Goal: Check status

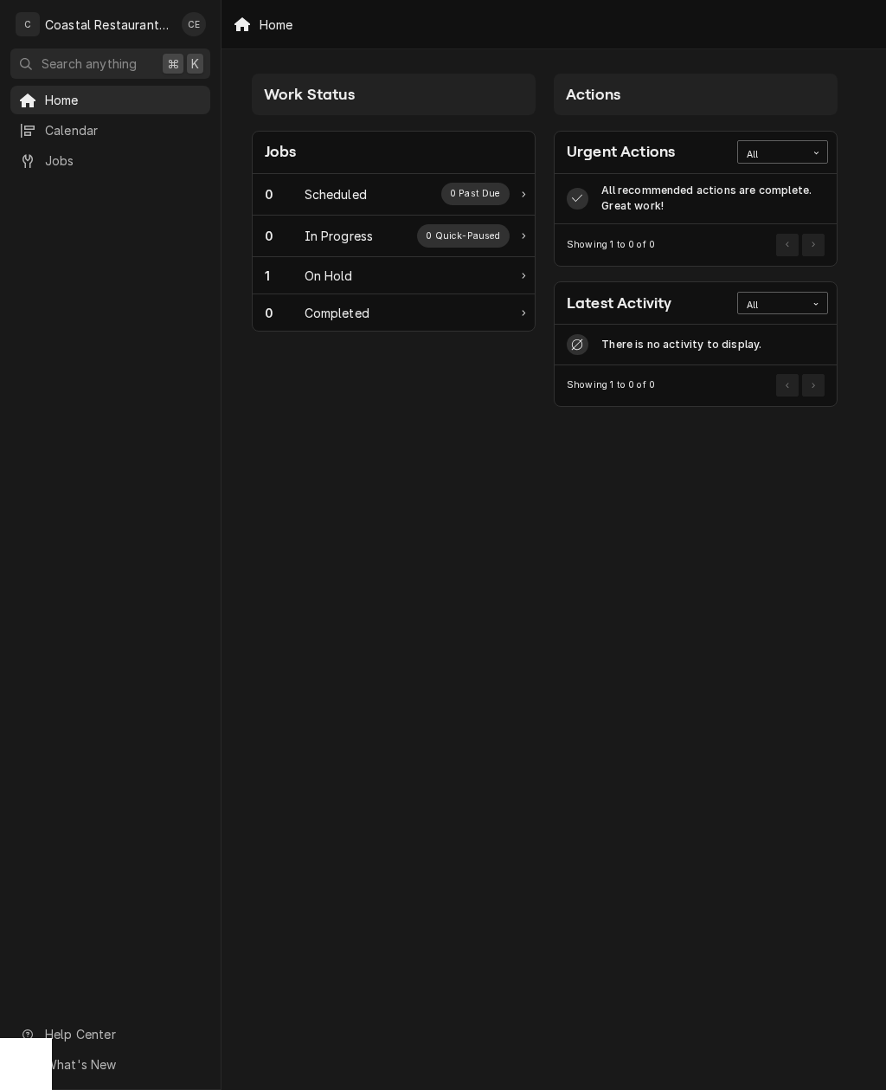
click at [457, 269] on div "1 On Hold" at bounding box center [387, 276] width 245 height 18
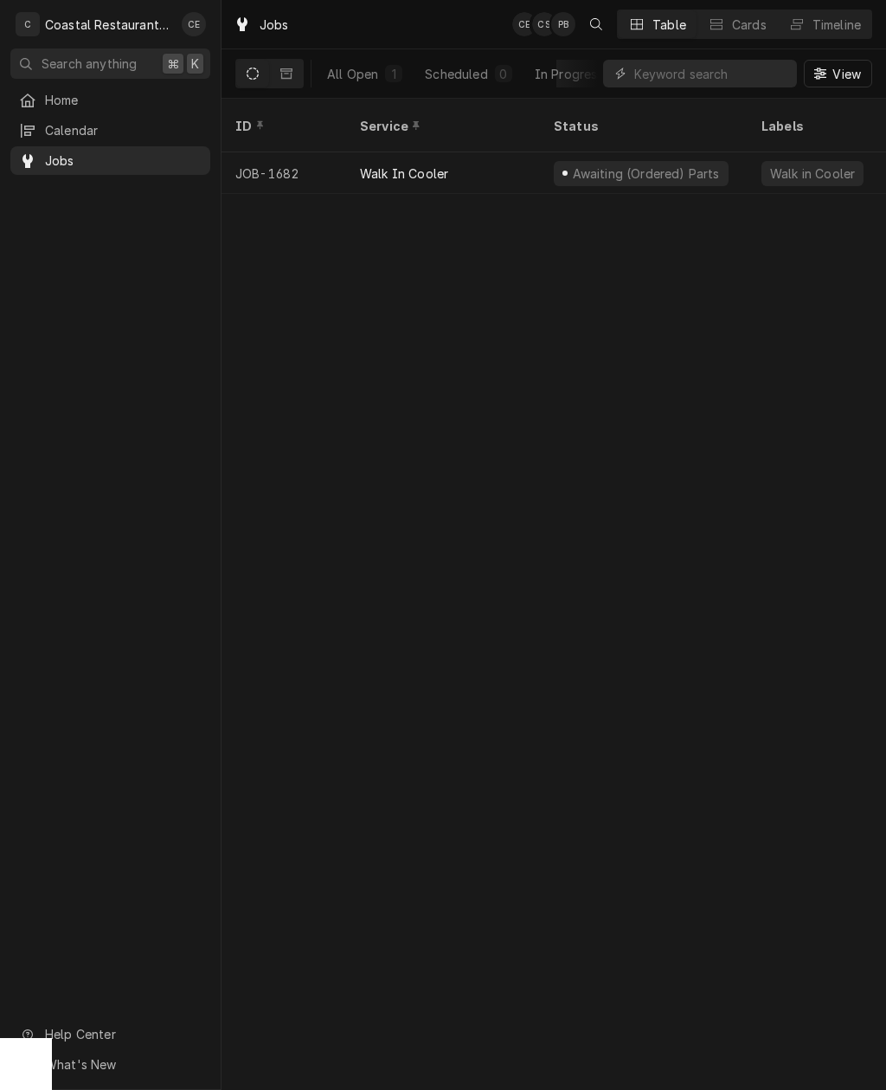
click at [613, 164] on div "Awaiting (Ordered) Parts" at bounding box center [645, 173] width 151 height 18
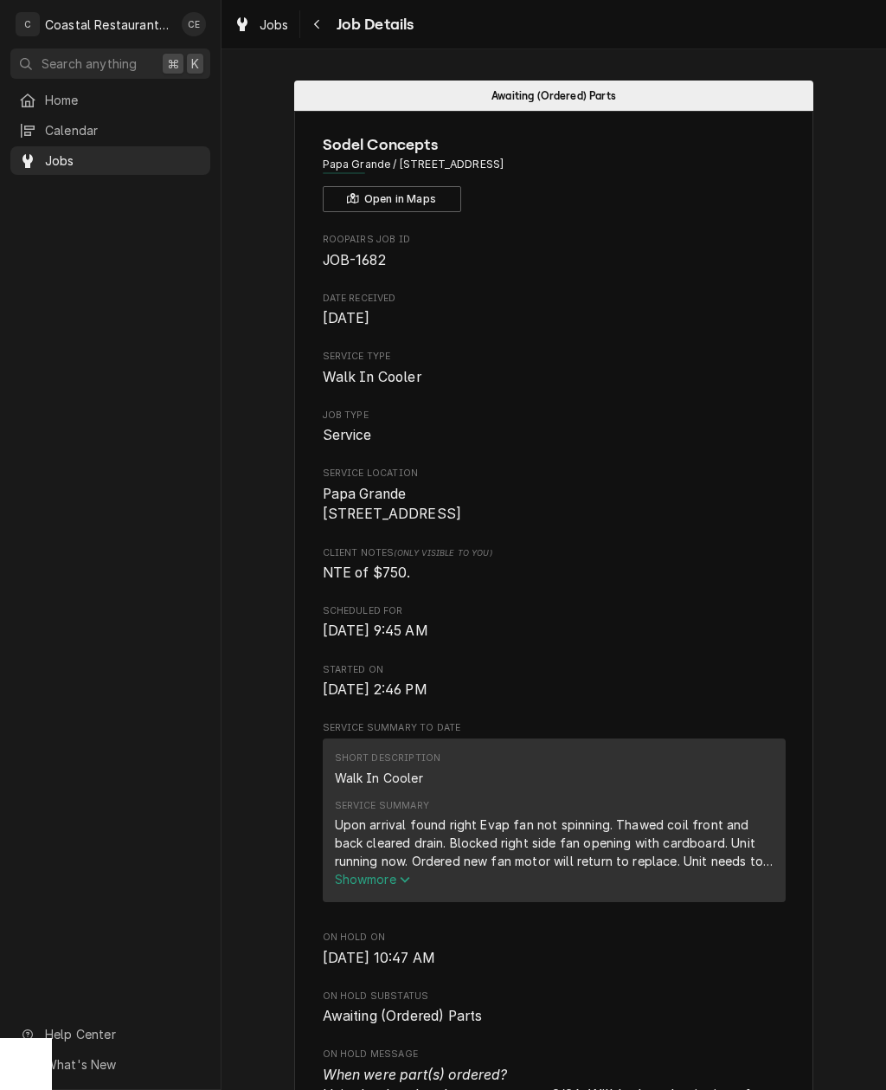
click at [62, 91] on span "Home" at bounding box center [123, 100] width 157 height 18
